Goal: Information Seeking & Learning: Learn about a topic

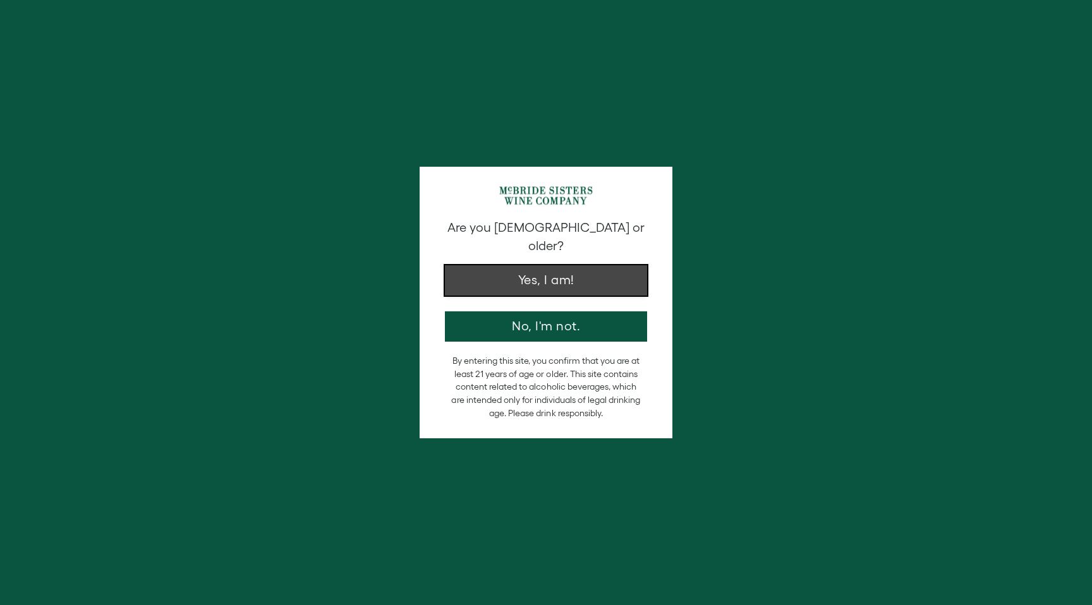
click at [573, 266] on button "Yes, I am!" at bounding box center [546, 280] width 202 height 30
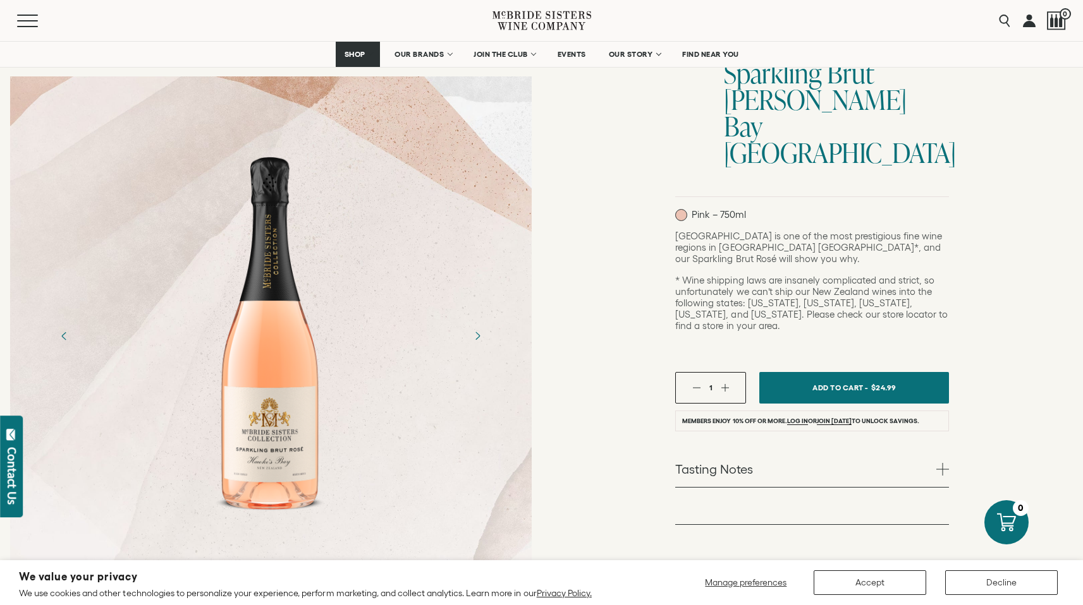
scroll to position [291, 0]
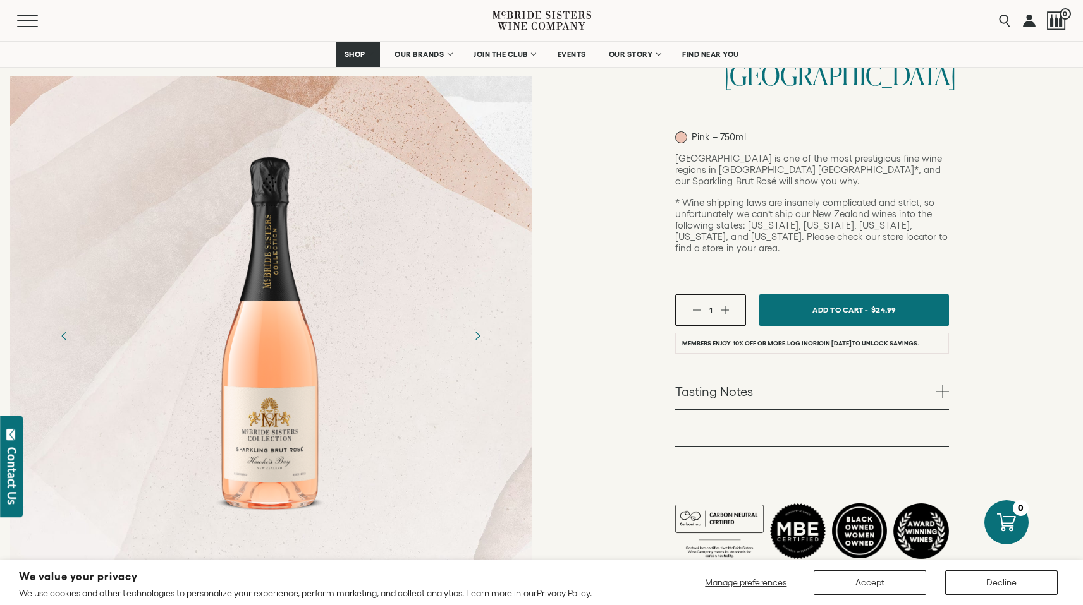
scroll to position [252, 0]
click at [820, 372] on link "Tasting Notes" at bounding box center [812, 390] width 274 height 37
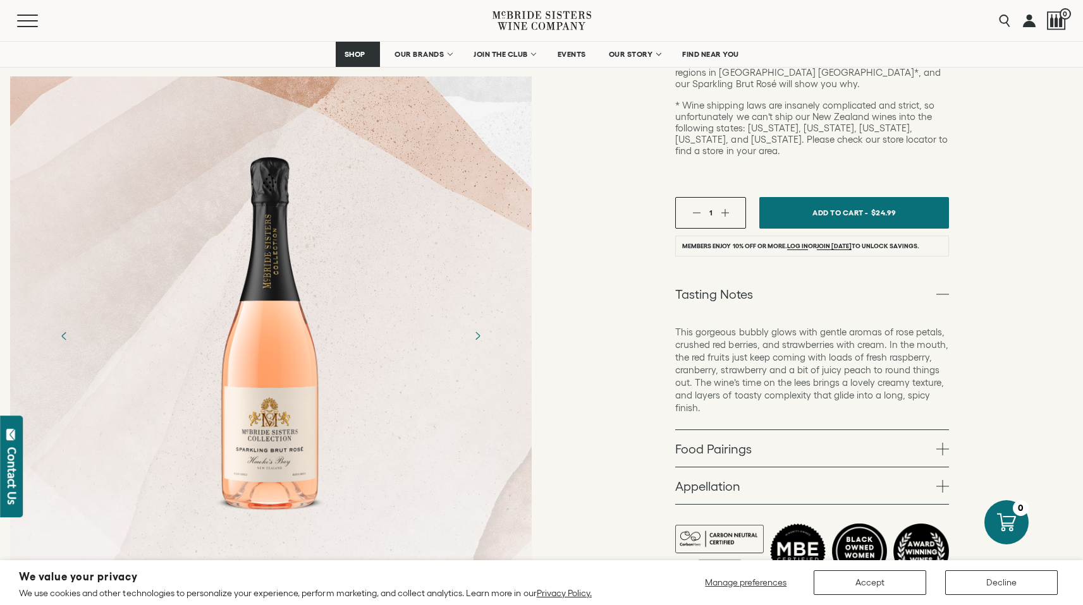
scroll to position [842, 0]
